Goal: Transaction & Acquisition: Purchase product/service

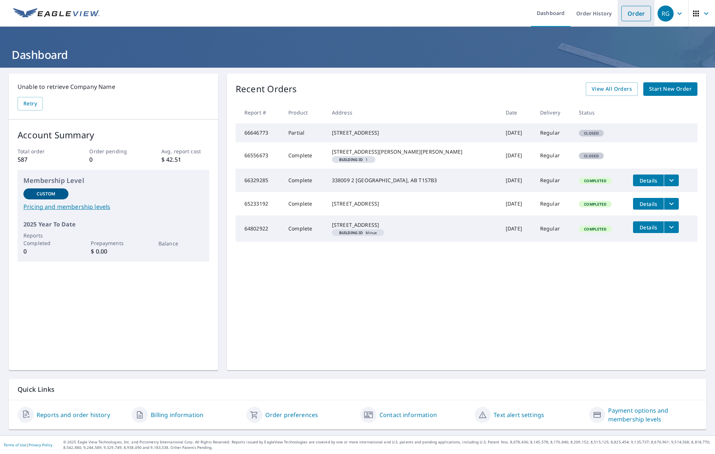
click at [640, 14] on link "Order" at bounding box center [636, 13] width 30 height 15
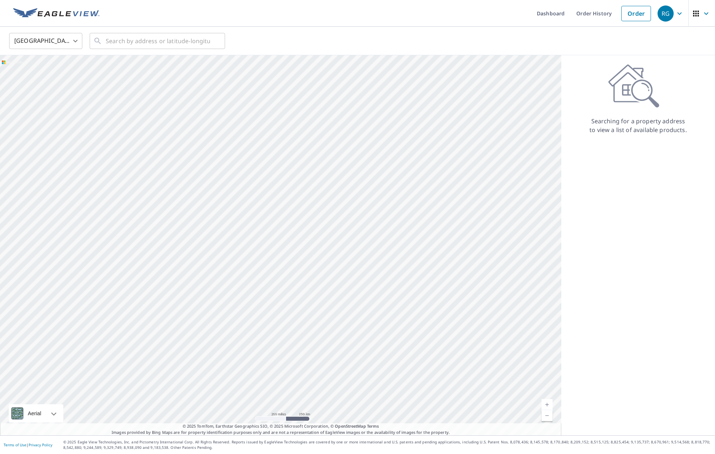
click at [49, 44] on body "RG RG Dashboard Order History Order RG United States US ​ ​ Aerial Road A stand…" at bounding box center [357, 227] width 715 height 454
click at [36, 75] on li "[GEOGRAPHIC_DATA]" at bounding box center [45, 73] width 73 height 13
type input "CA"
click at [117, 43] on input "text" at bounding box center [158, 41] width 104 height 20
click at [139, 67] on span "[STREET_ADDRESS]" at bounding box center [161, 62] width 115 height 9
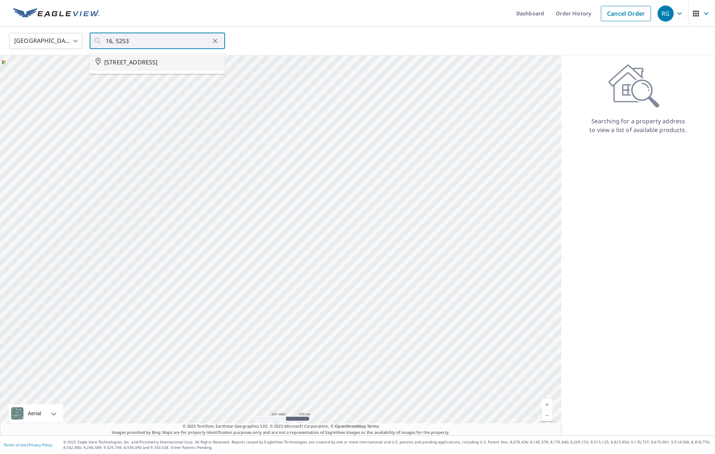
type input "[STREET_ADDRESS]"
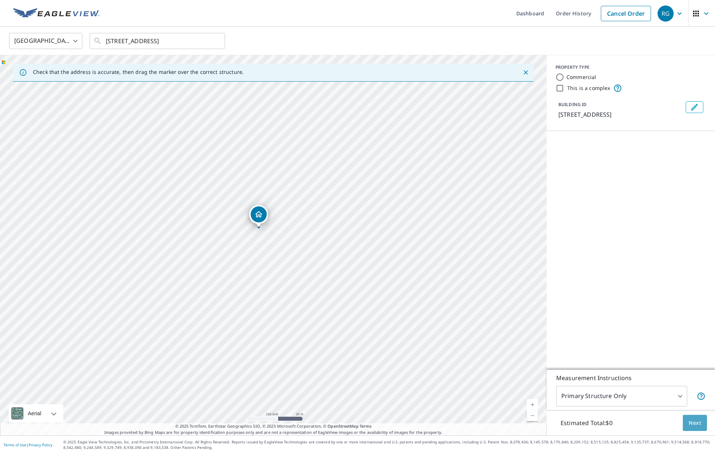
click at [699, 423] on span "Next" at bounding box center [695, 423] width 12 height 9
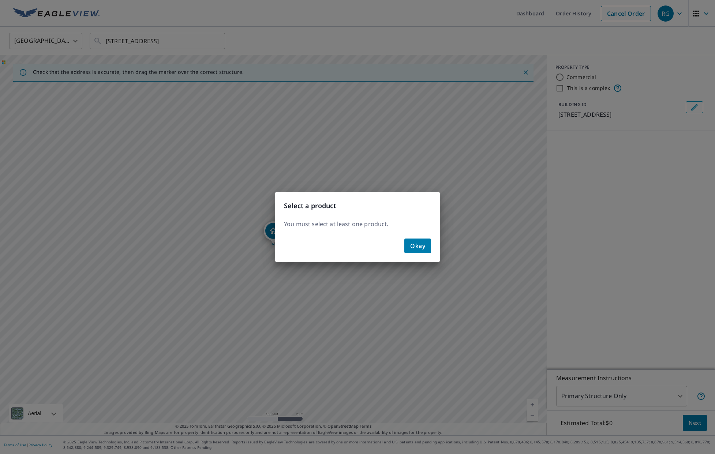
click at [415, 245] on span "Okay" at bounding box center [417, 246] width 15 height 10
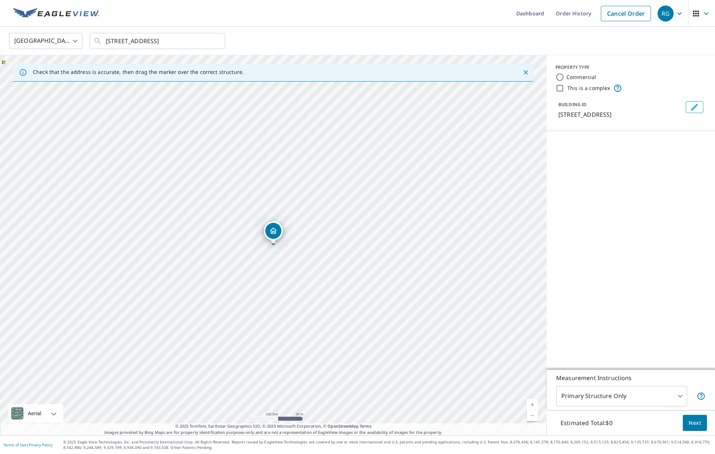
click at [561, 76] on input "Commercial" at bounding box center [559, 77] width 9 height 9
radio input "true"
type input "4"
click at [599, 147] on p "Roof Products" at bounding box center [598, 142] width 41 height 9
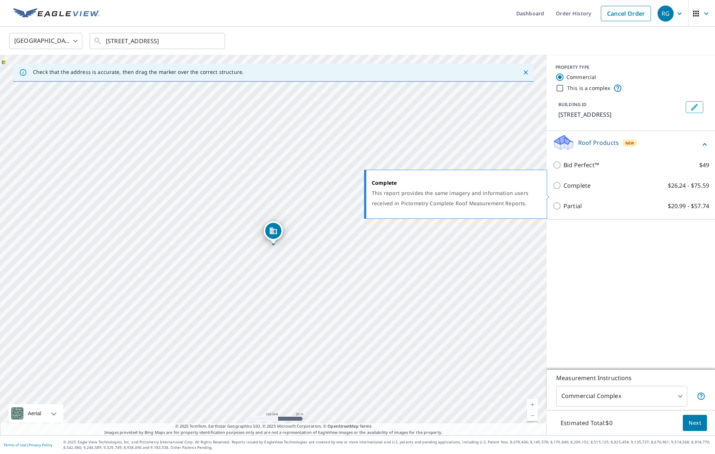
click at [558, 190] on input "Complete $26.24 - $75.59" at bounding box center [557, 185] width 11 height 9
checkbox input "true"
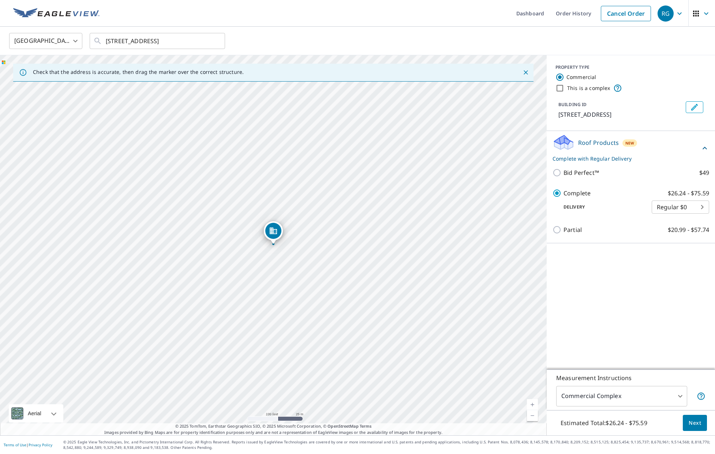
click at [611, 335] on div "PROPERTY TYPE Commercial This is a complex BUILDING ID [STREET_ADDRESS] Roof Pr…" at bounding box center [631, 212] width 168 height 314
click at [699, 423] on span "Next" at bounding box center [695, 423] width 12 height 9
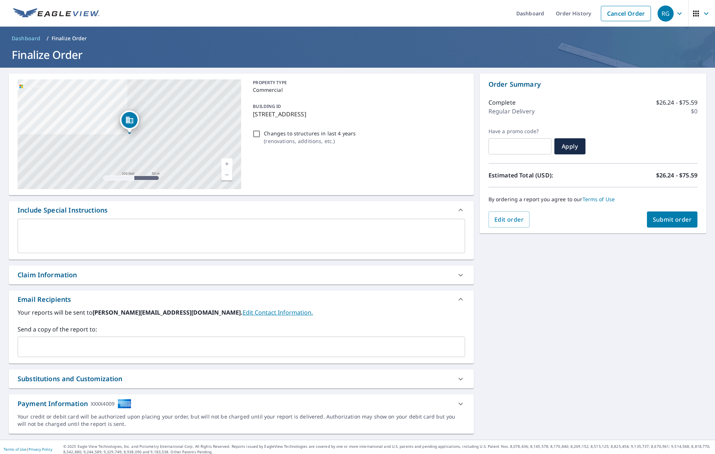
click at [671, 217] on span "Submit order" at bounding box center [672, 219] width 39 height 8
checkbox input "true"
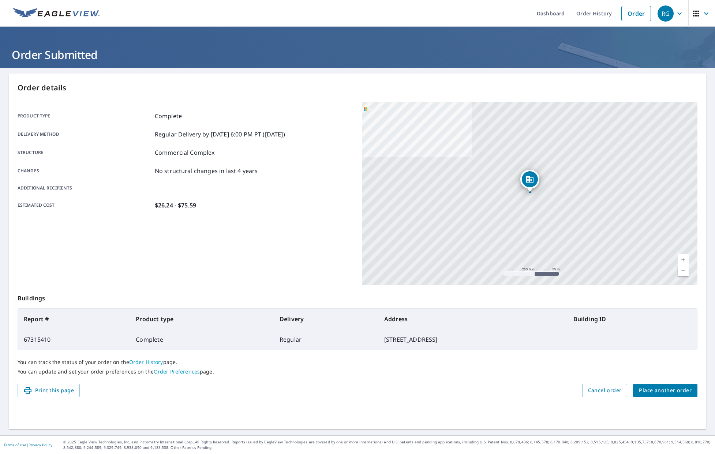
click at [684, 258] on link "Current Level 17, Zoom In" at bounding box center [683, 259] width 11 height 11
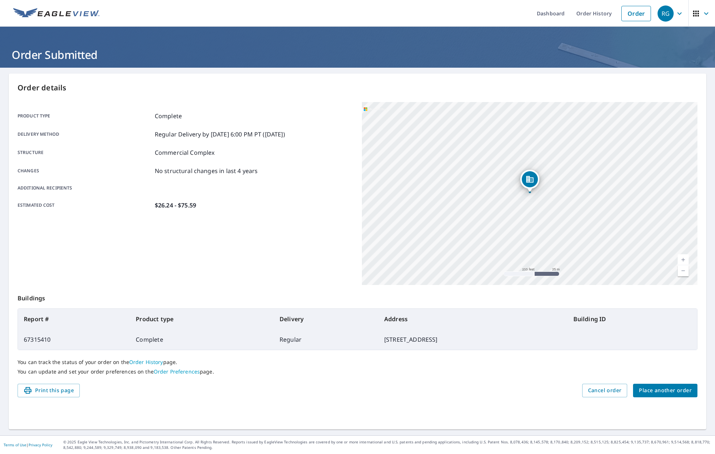
click at [685, 258] on link "Current Level 18, Zoom In" at bounding box center [683, 259] width 11 height 11
click at [685, 258] on link "Current Level 20, Zoom In Disabled" at bounding box center [683, 259] width 11 height 11
click at [683, 270] on link "Current Level 20, Zoom Out" at bounding box center [683, 270] width 11 height 11
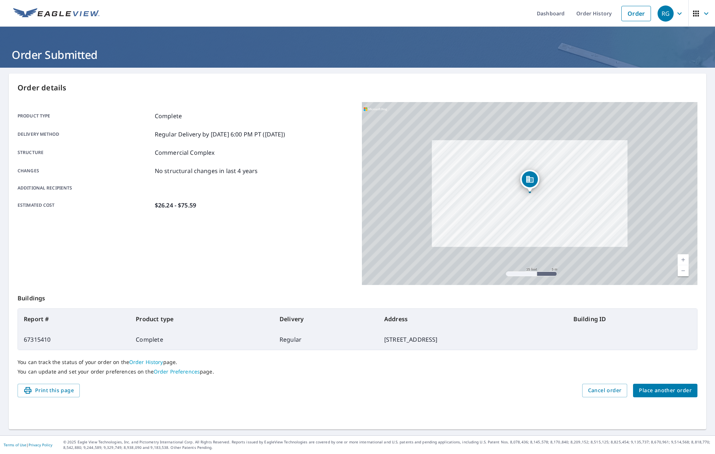
click at [683, 270] on link "Current Level 20, Zoom Out" at bounding box center [683, 270] width 11 height 11
click at [683, 270] on link "Current Level 19, Zoom Out" at bounding box center [683, 270] width 11 height 11
click at [683, 270] on link "Current Level 18, Zoom Out" at bounding box center [683, 270] width 11 height 11
